Goal: Information Seeking & Learning: Learn about a topic

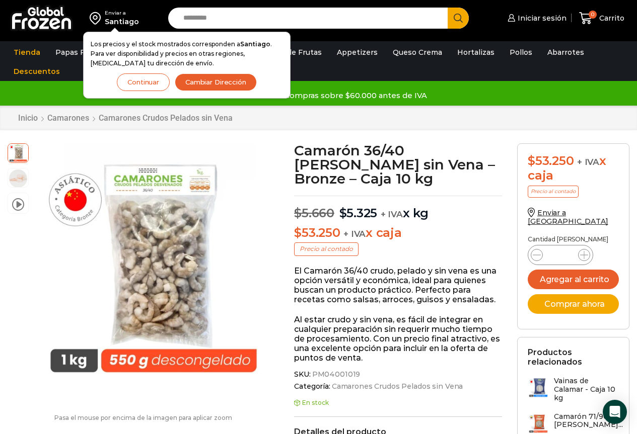
click at [162, 82] on button "Continuar" at bounding box center [143, 82] width 53 height 18
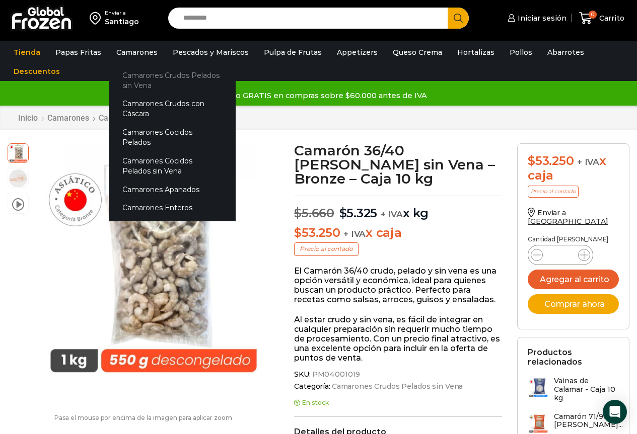
click at [142, 71] on link "Camarones Crudos Pelados sin Vena" at bounding box center [172, 80] width 127 height 29
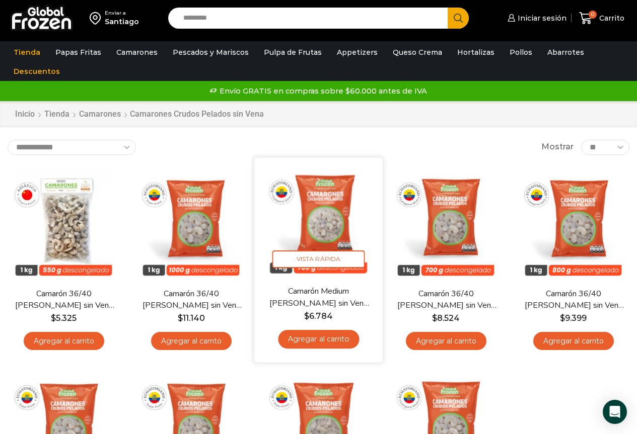
click at [319, 291] on link "Camarón Medium Crudo Pelado sin Vena – Silver – Caja 10 kg" at bounding box center [318, 298] width 102 height 24
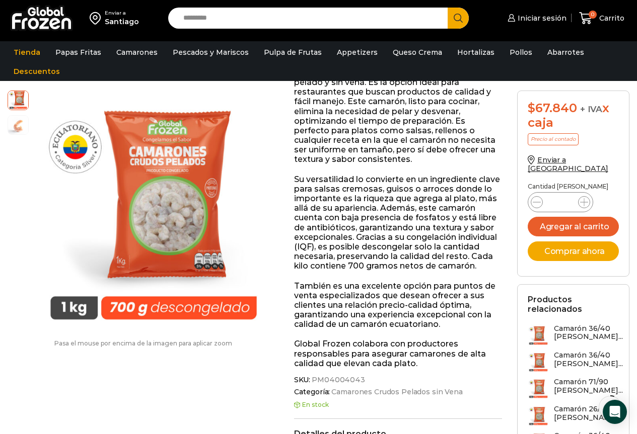
scroll to position [202, 0]
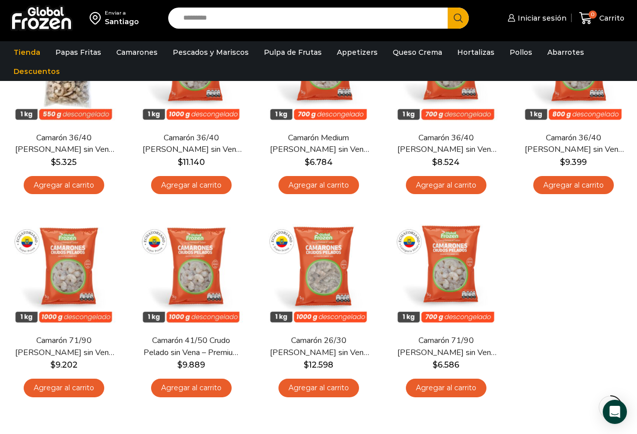
scroll to position [101, 0]
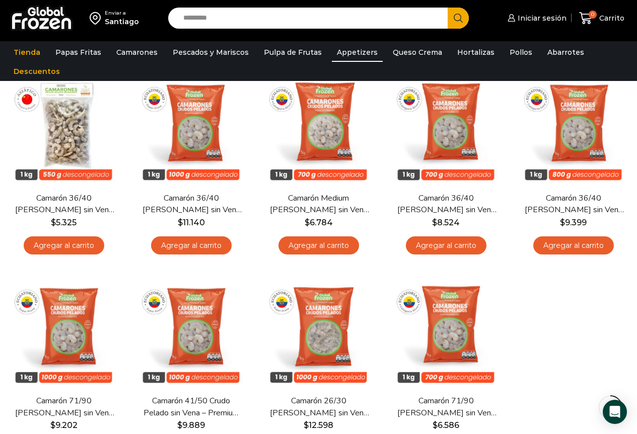
click at [356, 56] on link "Appetizers" at bounding box center [357, 52] width 51 height 19
